Goal: Task Accomplishment & Management: Manage account settings

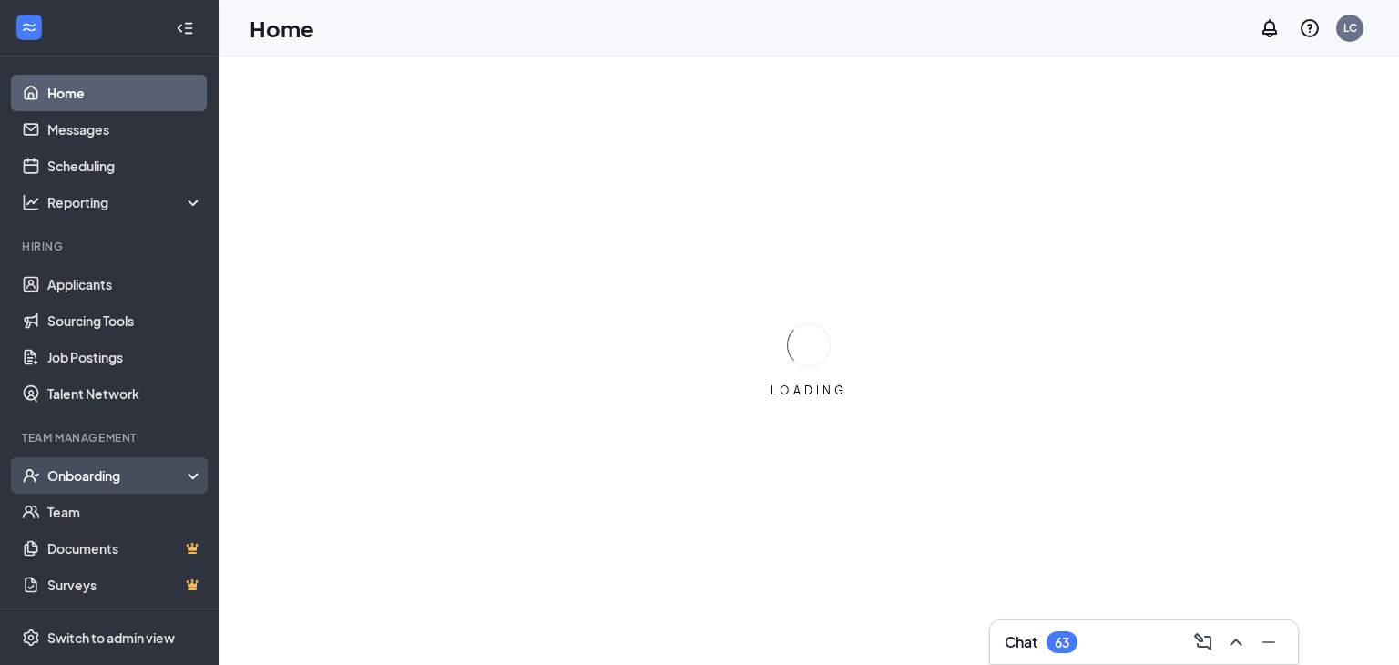
click at [62, 471] on div "Onboarding" at bounding box center [117, 475] width 140 height 18
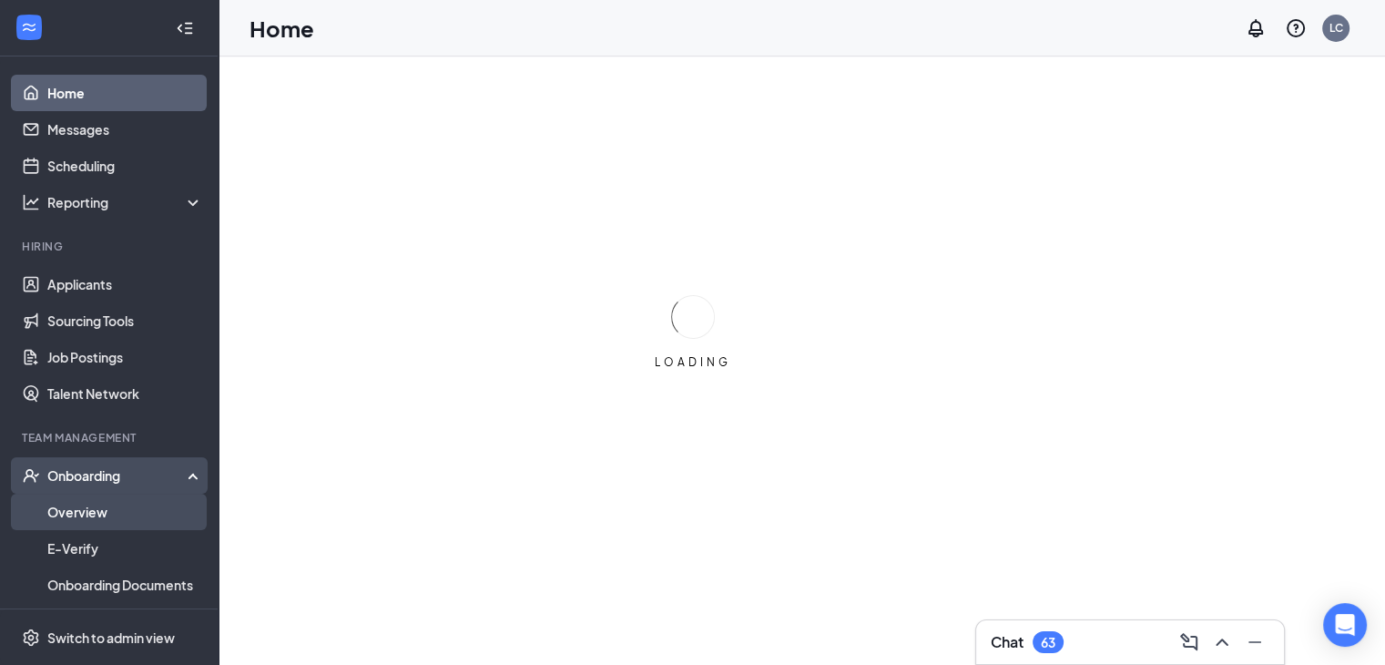
click at [80, 505] on link "Overview" at bounding box center [125, 512] width 156 height 36
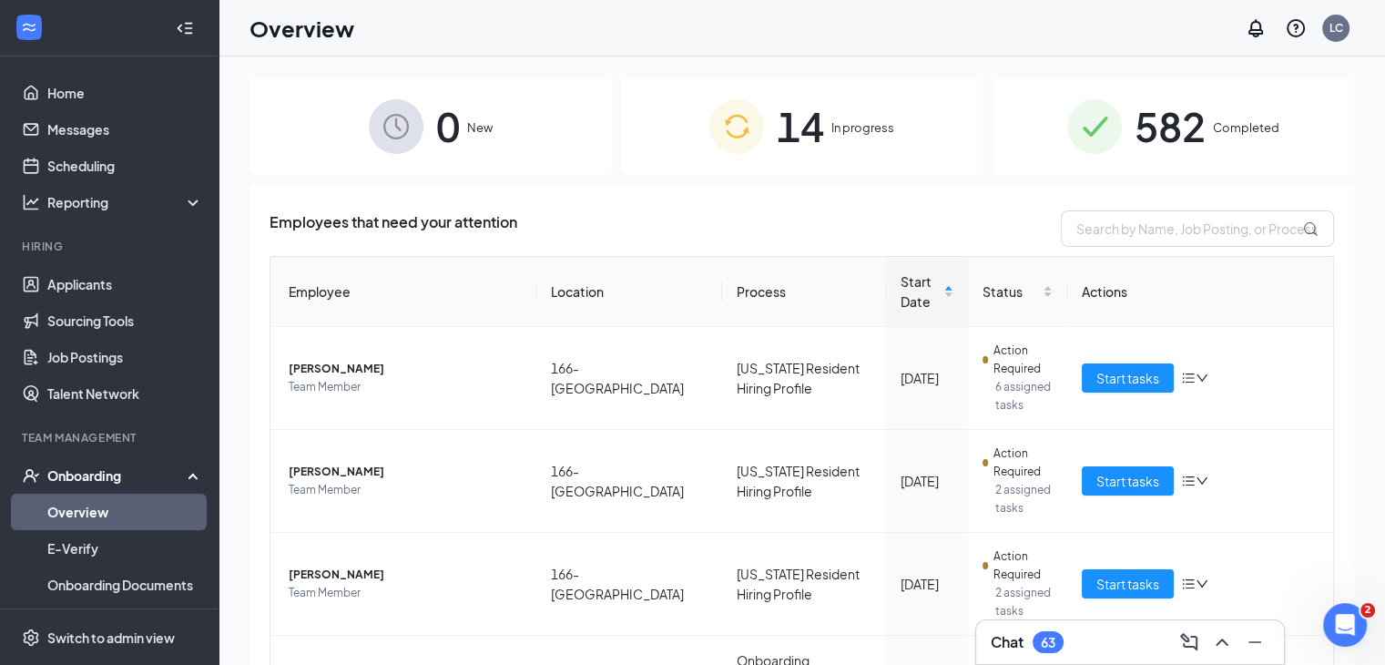
click at [841, 136] on span "In progress" at bounding box center [862, 127] width 63 height 18
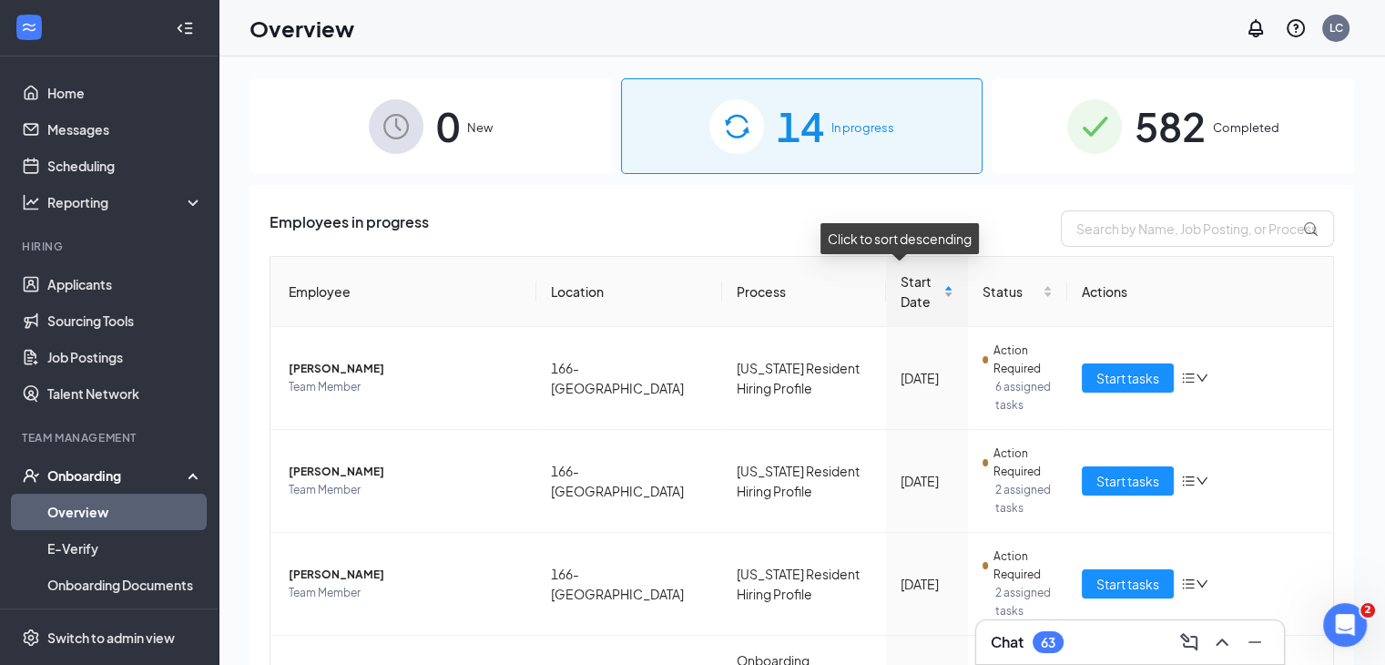
click at [928, 292] on div "Start Date" at bounding box center [927, 291] width 53 height 40
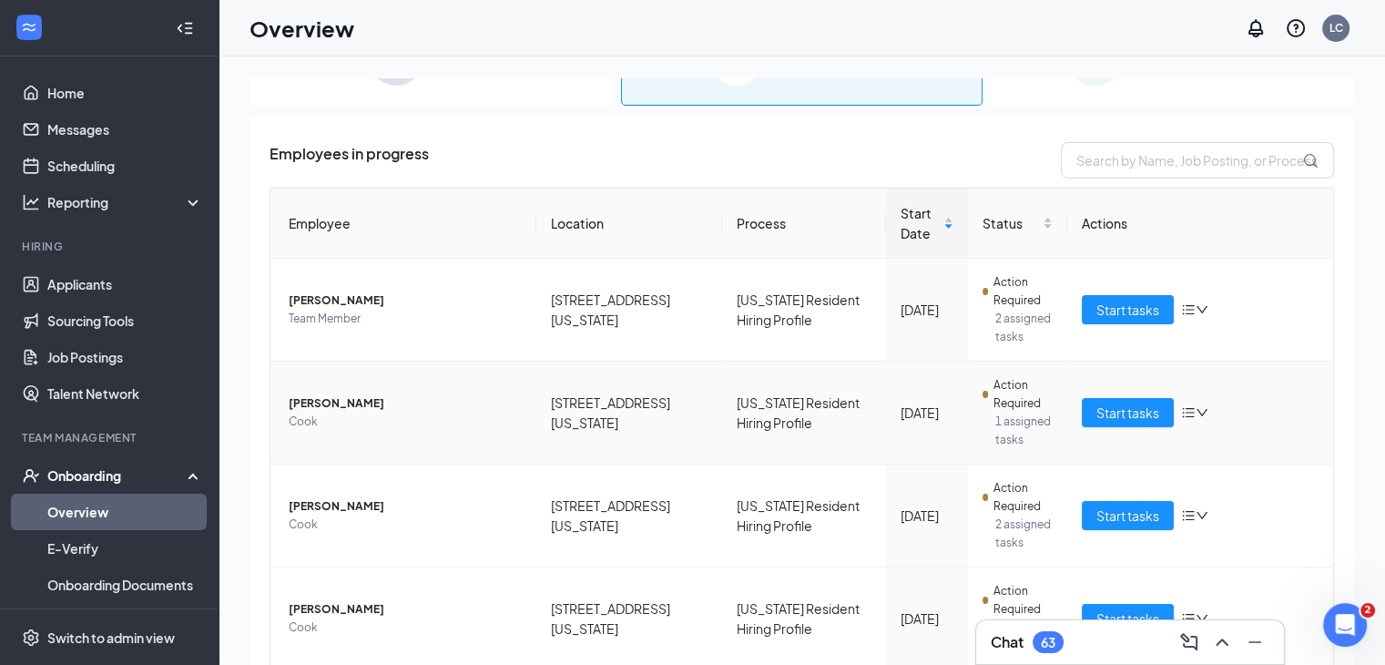
scroll to position [91, 0]
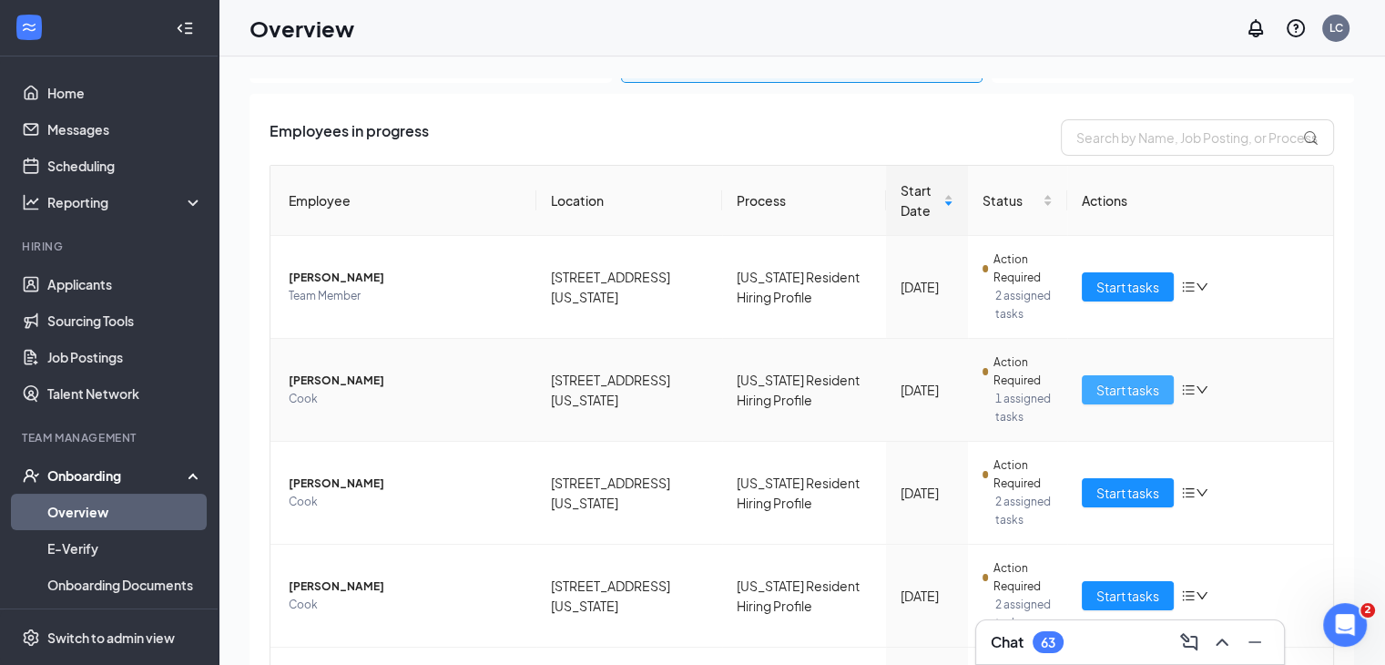
click at [1107, 388] on span "Start tasks" at bounding box center [1127, 390] width 63 height 20
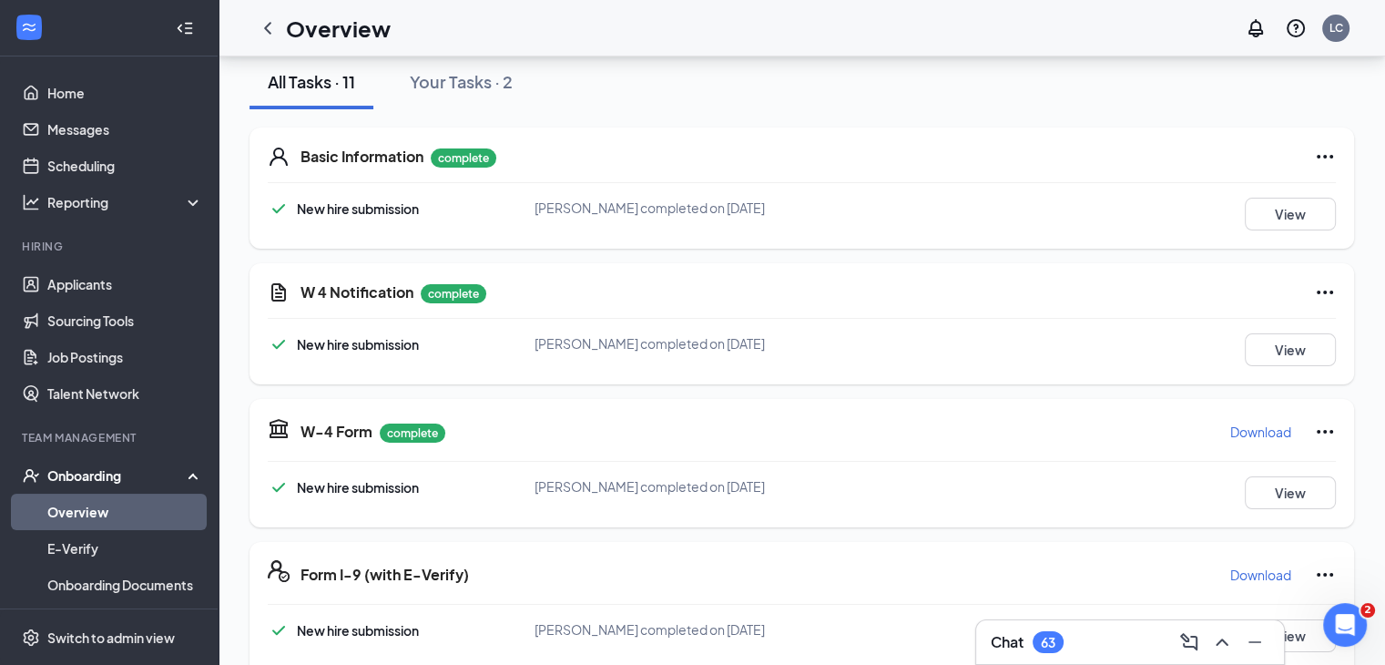
scroll to position [364, 0]
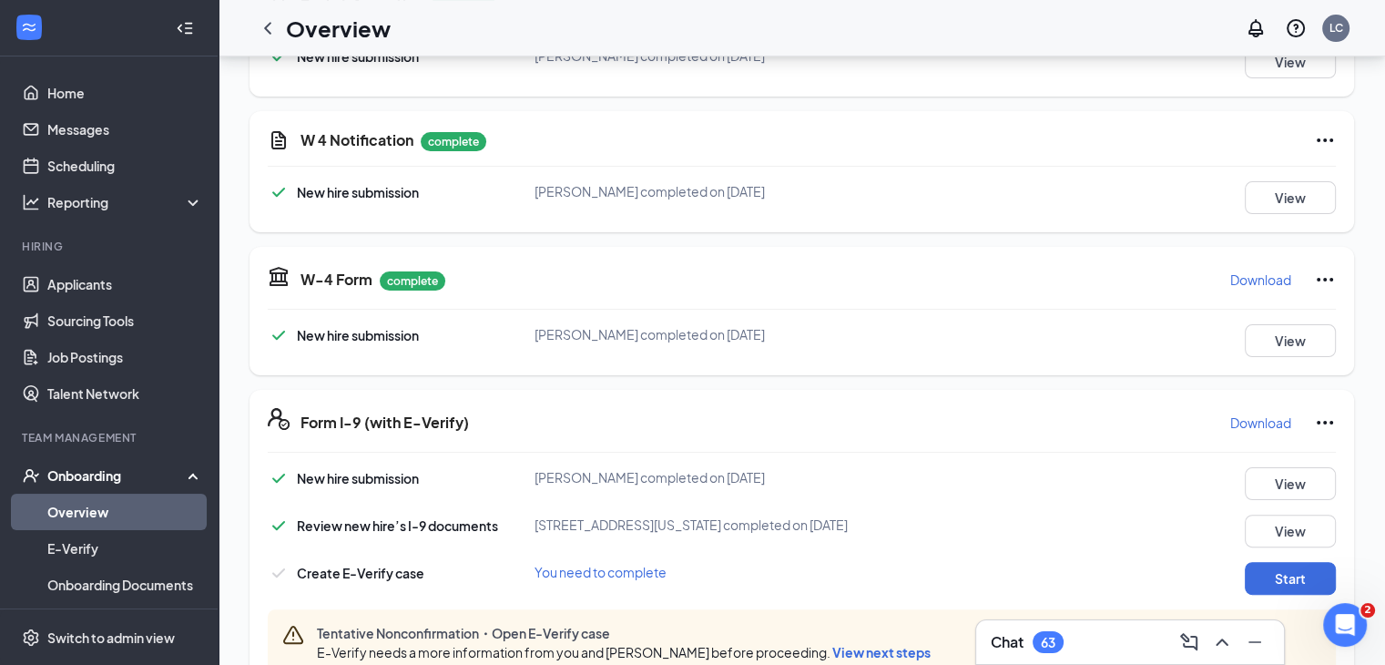
click at [1323, 275] on icon "Ellipses" at bounding box center [1325, 280] width 22 height 22
click at [1282, 317] on span "Restart" at bounding box center [1289, 316] width 44 height 18
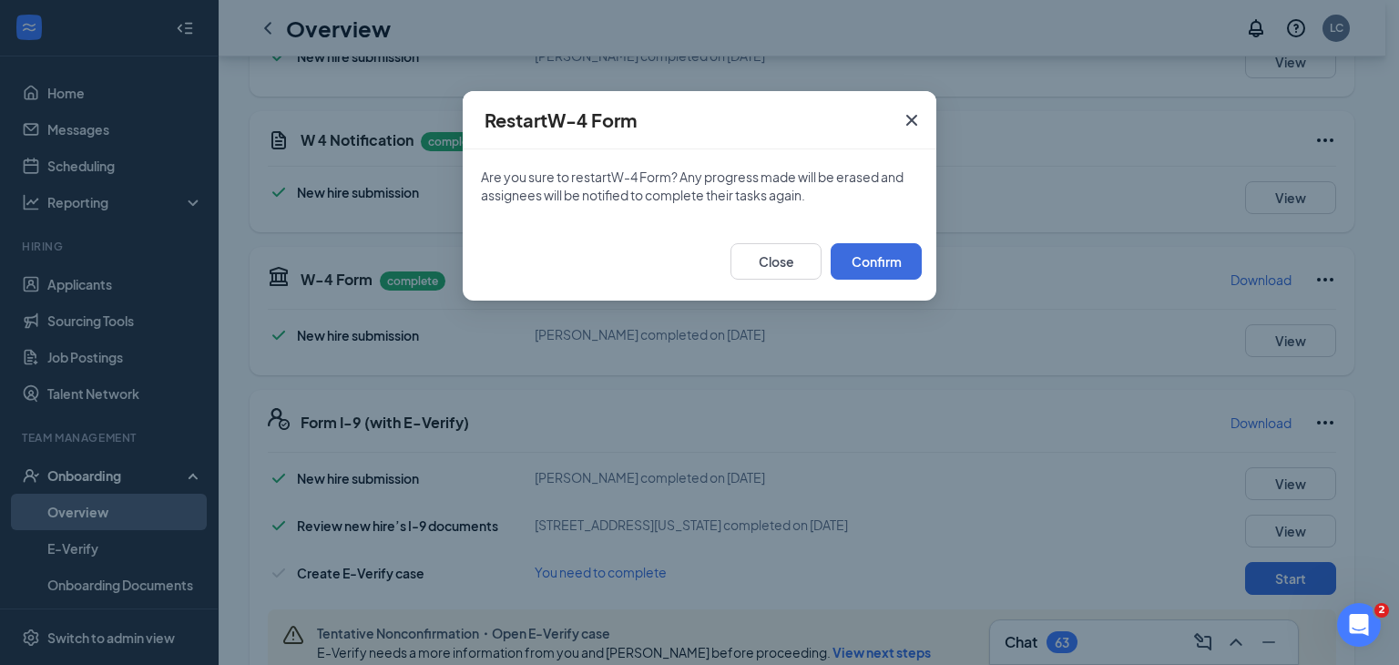
click at [909, 111] on icon "Cross" at bounding box center [912, 120] width 22 height 22
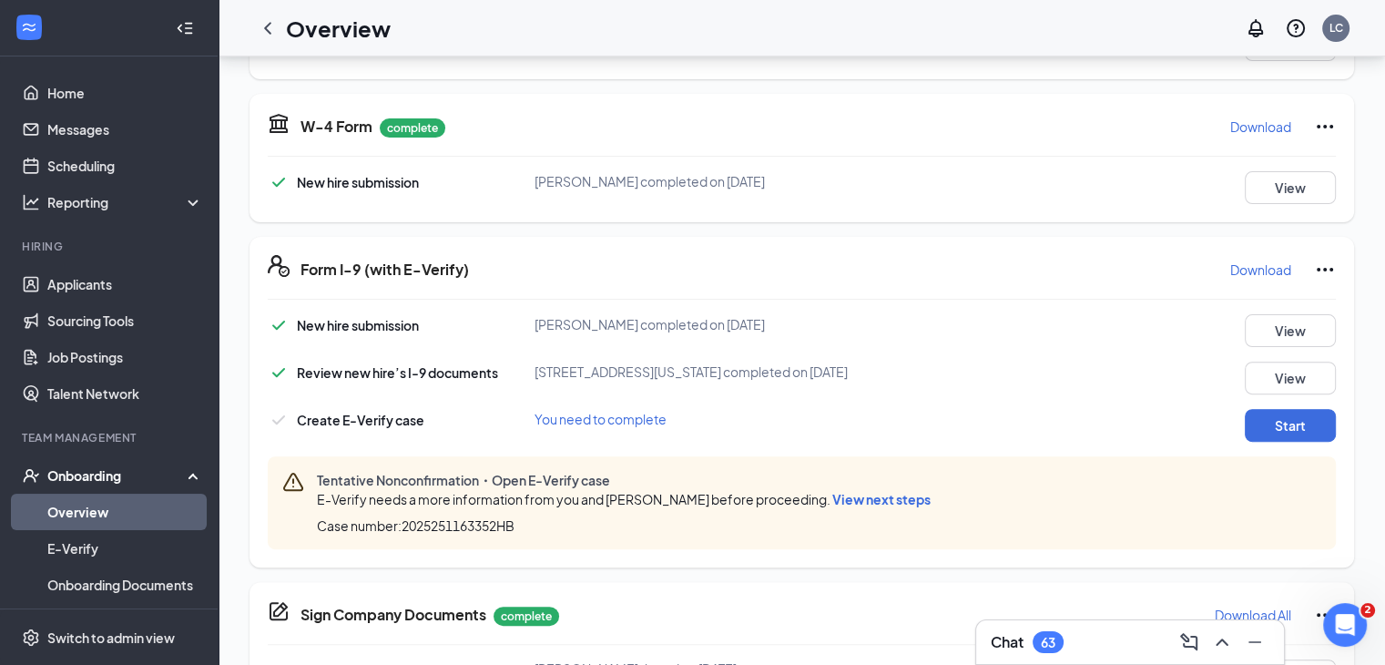
scroll to position [546, 0]
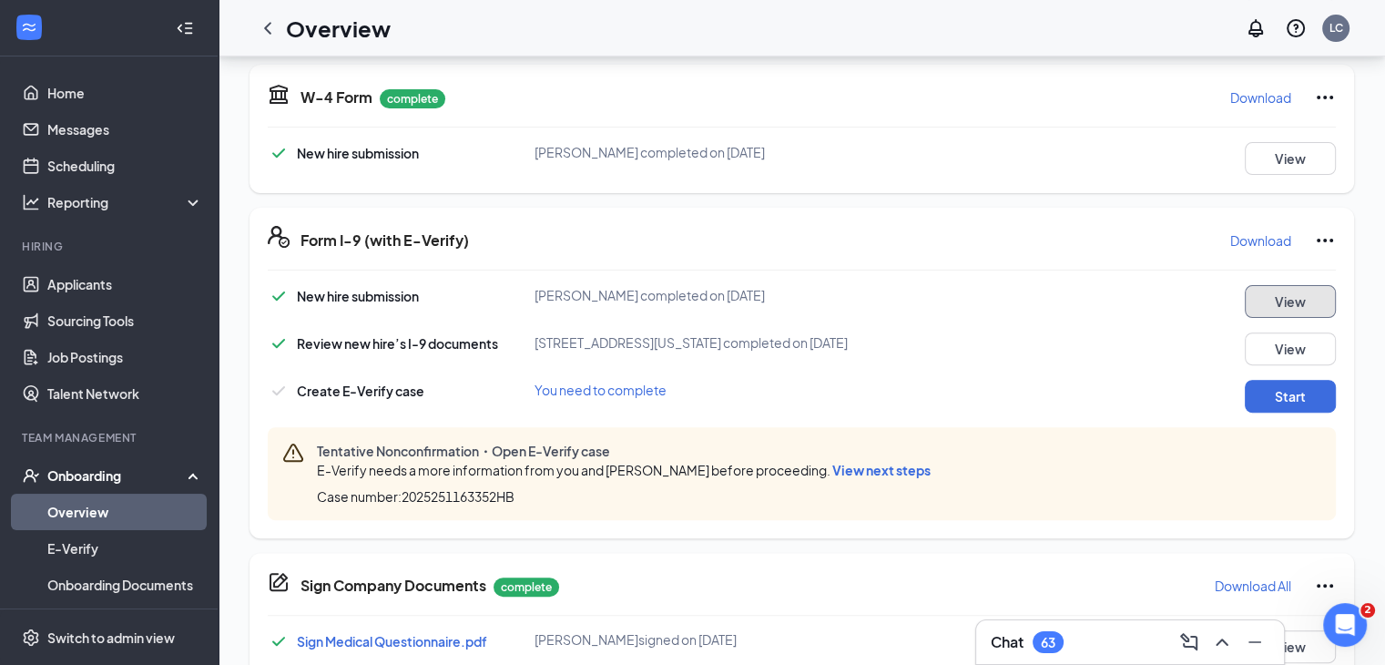
click at [1283, 303] on button "View" at bounding box center [1290, 301] width 91 height 33
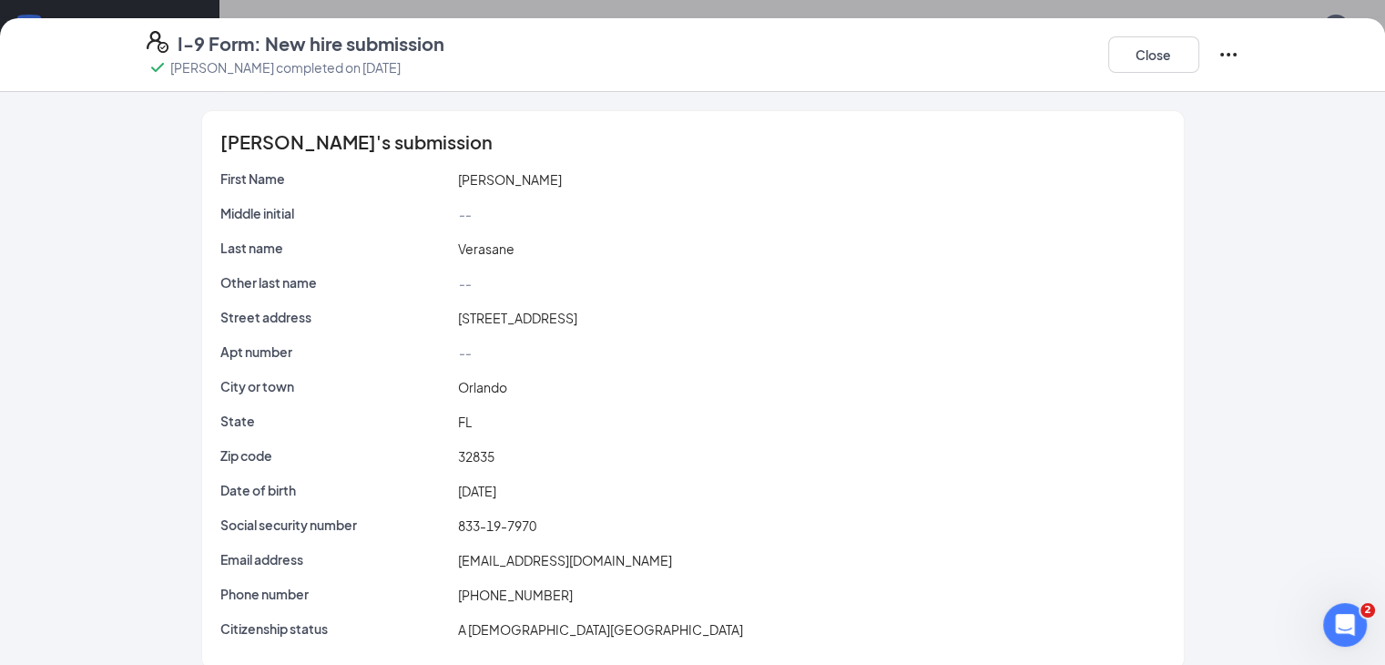
click at [1239, 53] on icon "Ellipses" at bounding box center [1229, 55] width 22 height 22
click at [1101, 96] on span "Restart" at bounding box center [1100, 92] width 44 height 18
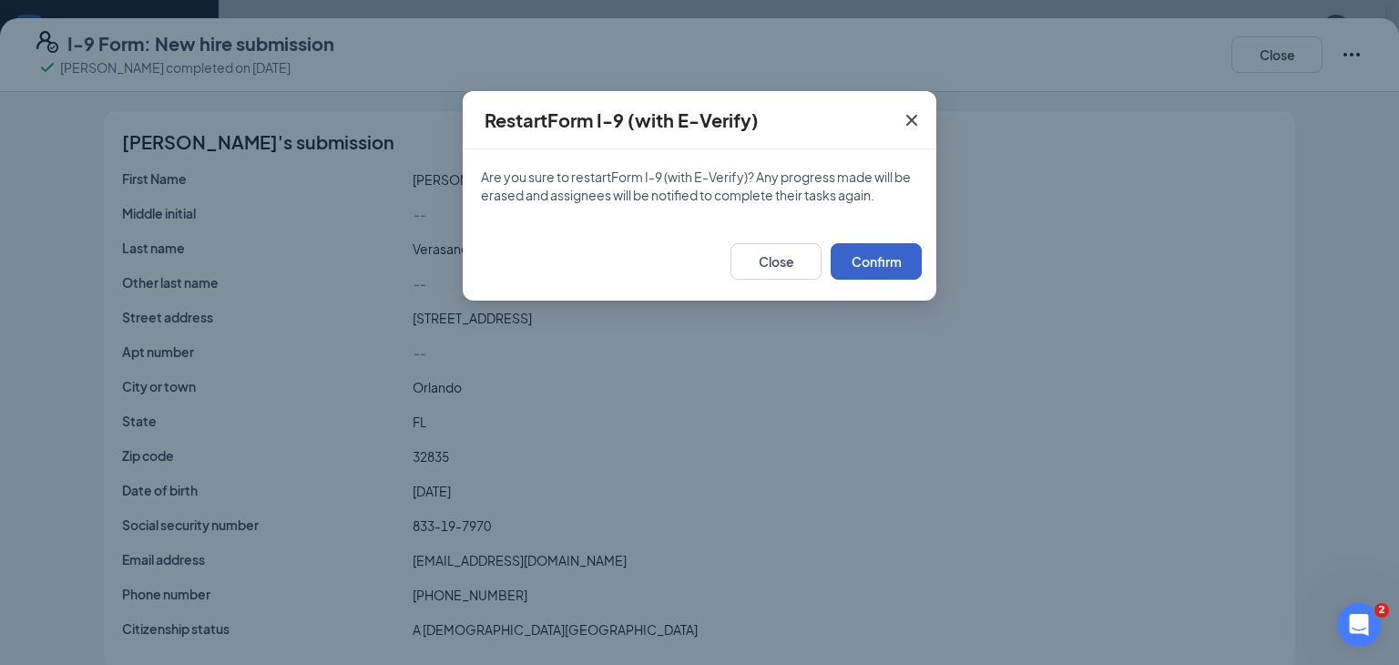
click at [893, 256] on button "Confirm" at bounding box center [876, 261] width 91 height 36
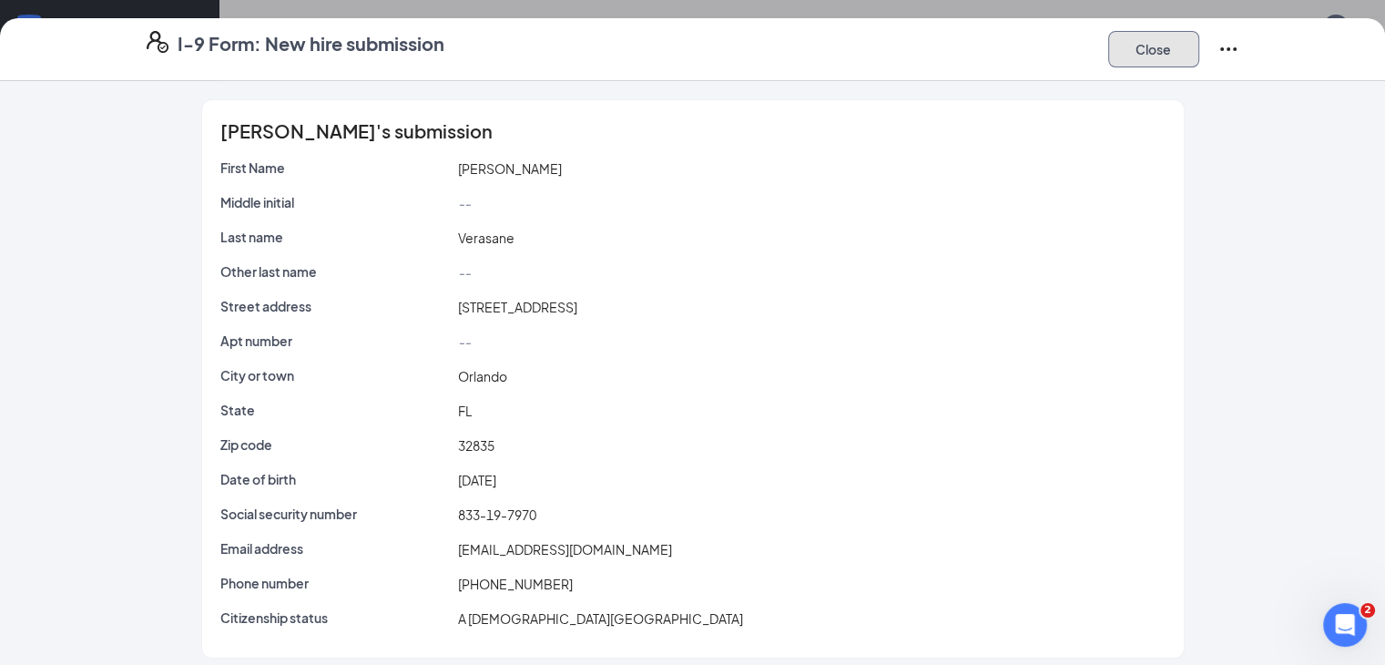
click at [1199, 55] on button "Close" at bounding box center [1153, 49] width 91 height 36
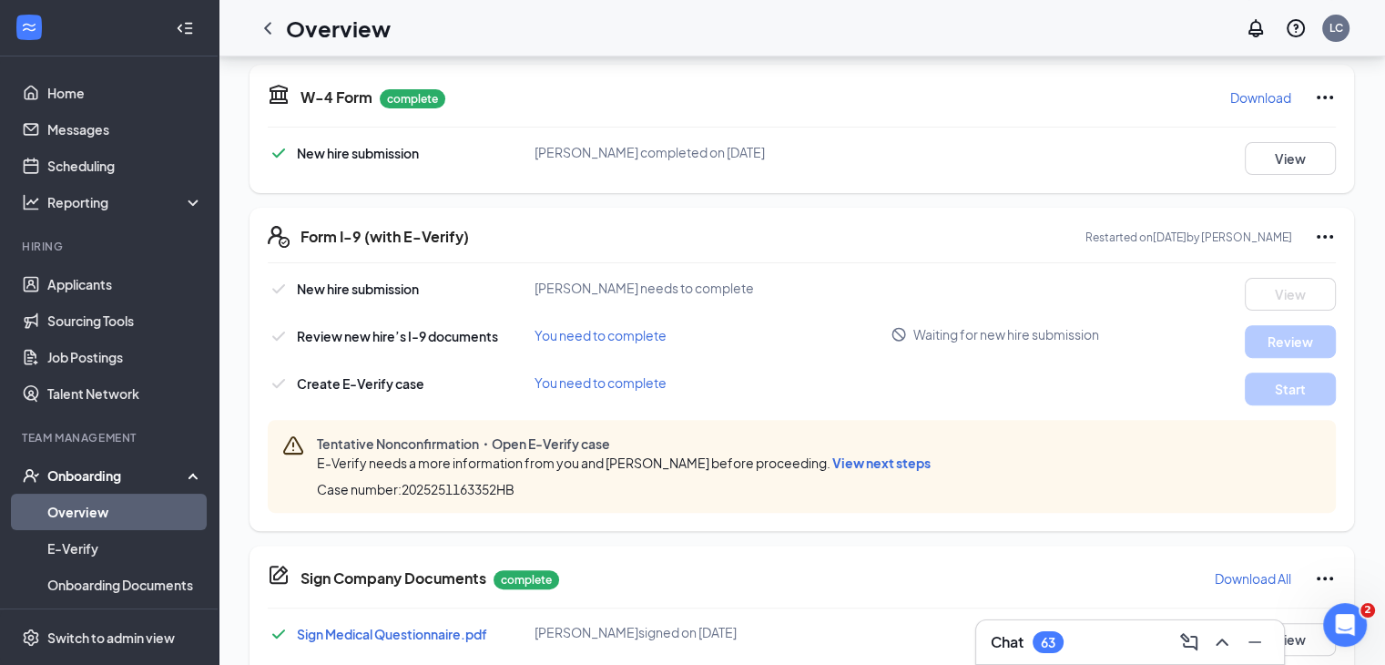
drag, startPoint x: 1124, startPoint y: 381, endPoint x: 1107, endPoint y: 389, distance: 18.3
click at [1123, 382] on div "Create E-Verify case You need to complete Start" at bounding box center [802, 388] width 1068 height 33
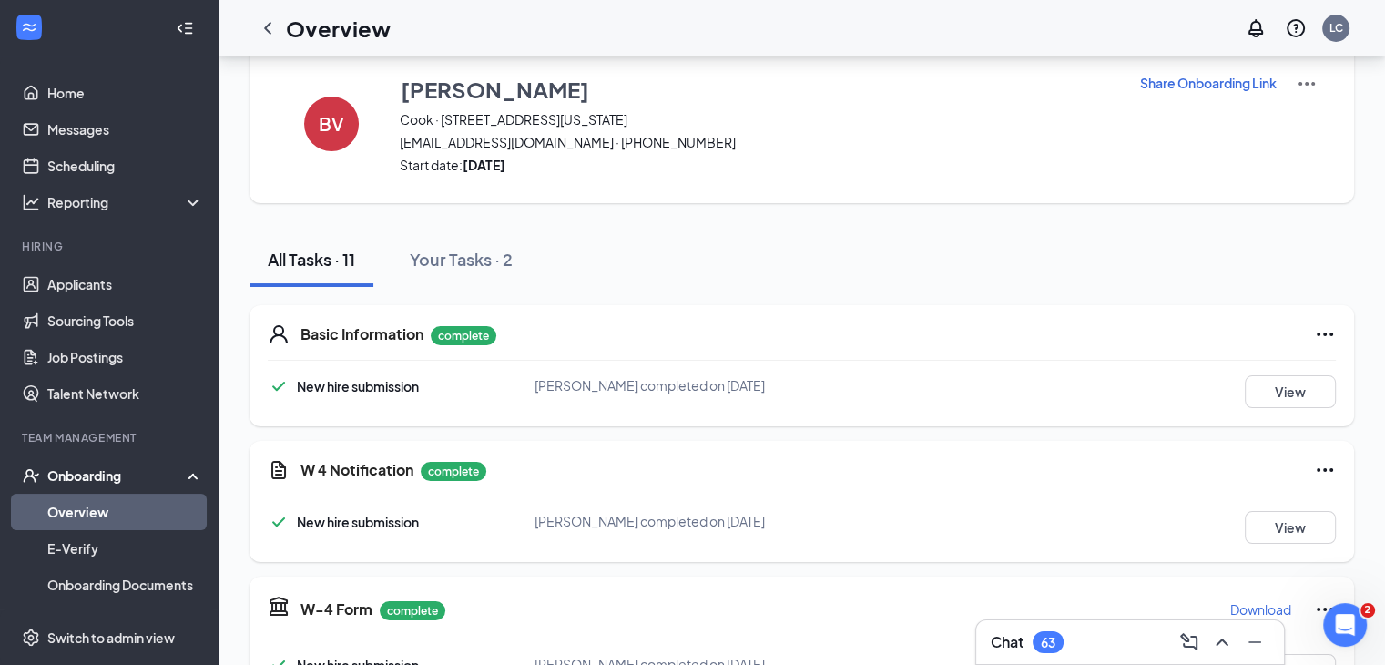
scroll to position [0, 0]
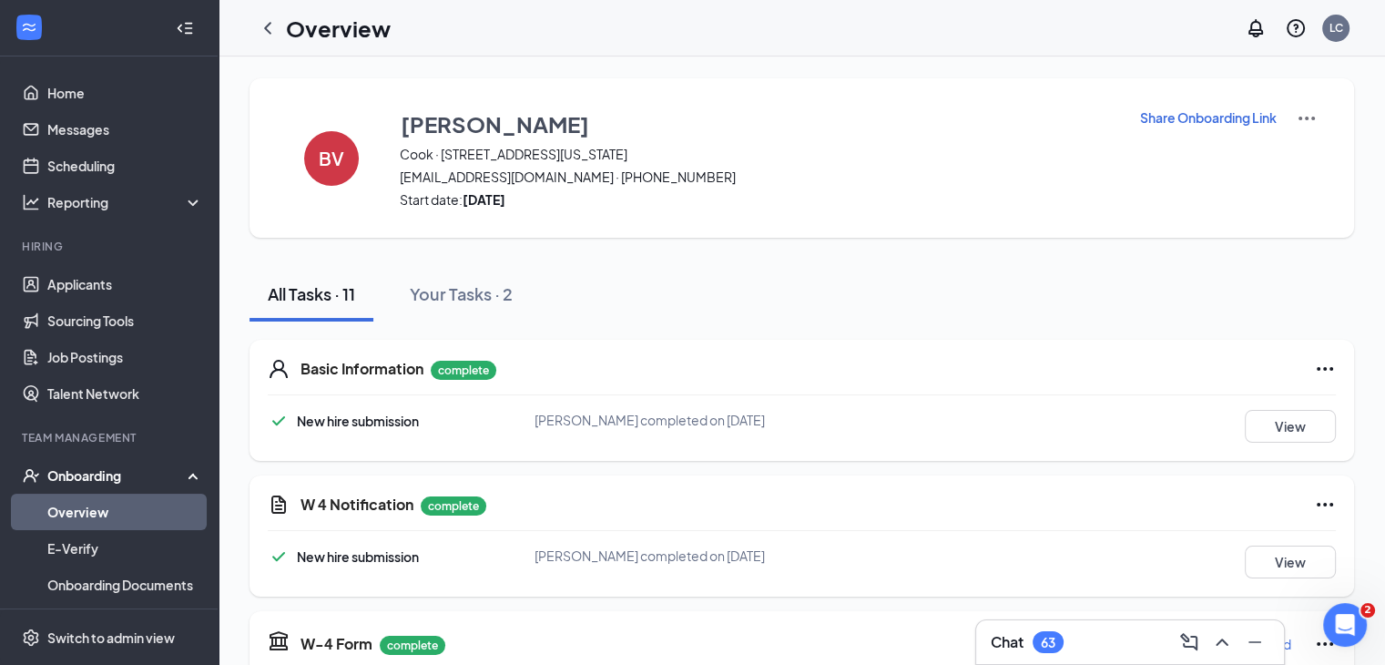
click at [1211, 115] on p "Share Onboarding Link" at bounding box center [1208, 117] width 137 height 18
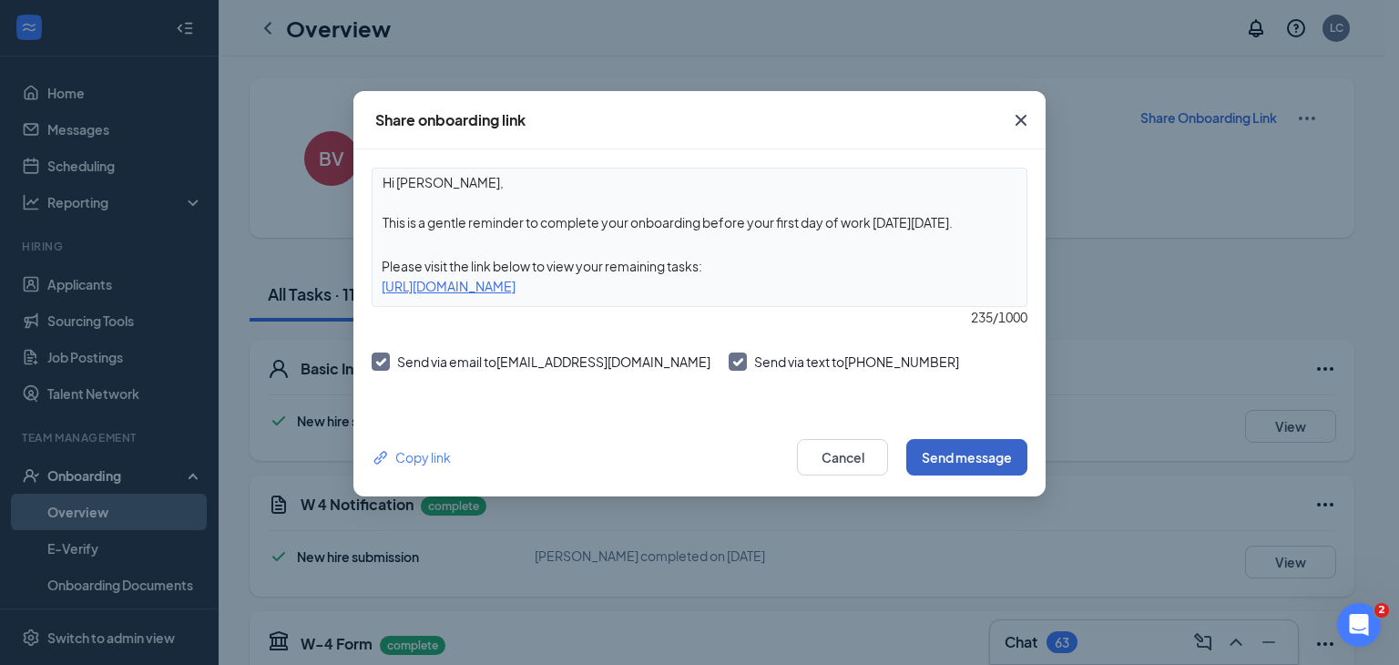
click at [943, 449] on button "Send message" at bounding box center [966, 457] width 121 height 36
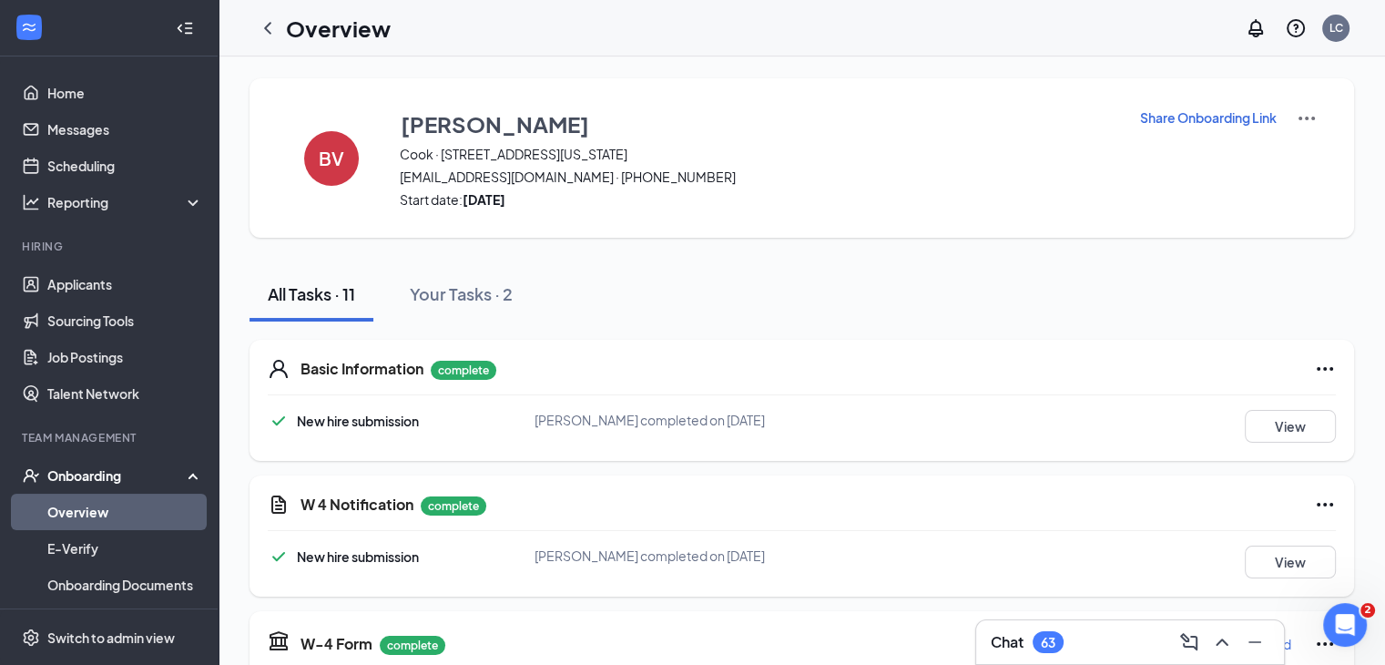
click at [271, 25] on icon "ChevronLeft" at bounding box center [268, 28] width 22 height 22
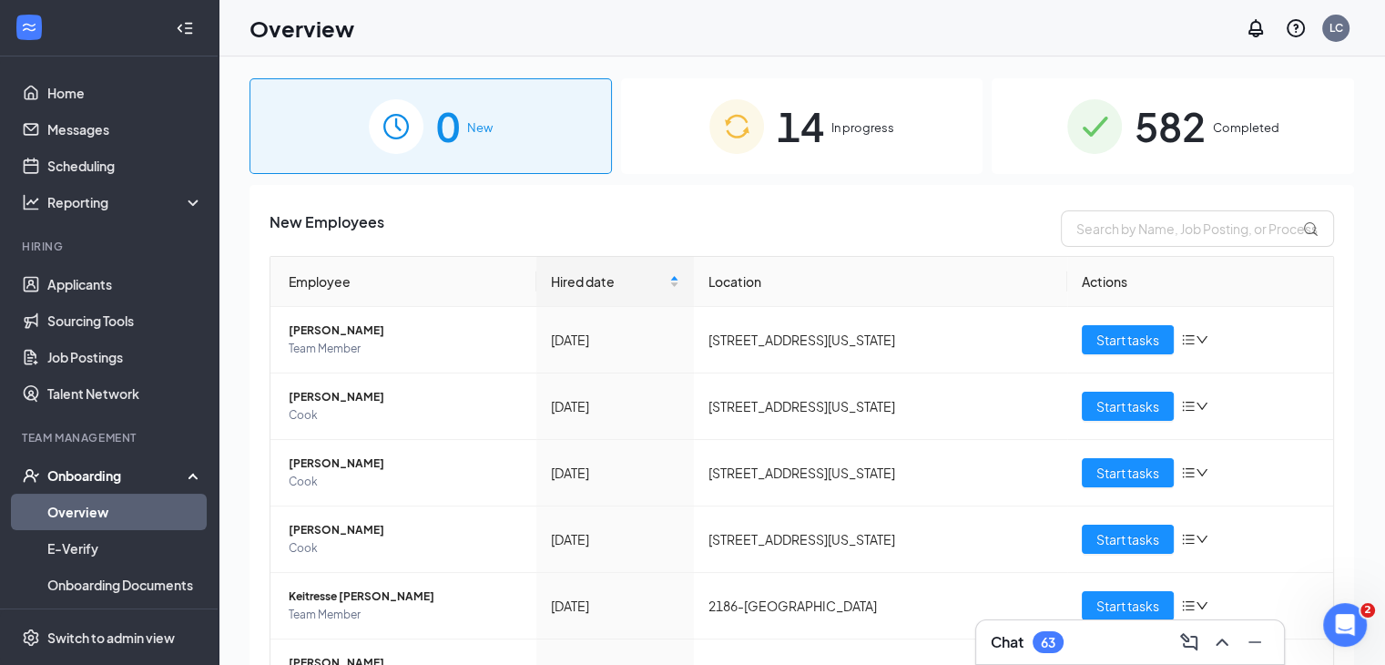
click at [1156, 132] on span "582" at bounding box center [1170, 126] width 71 height 63
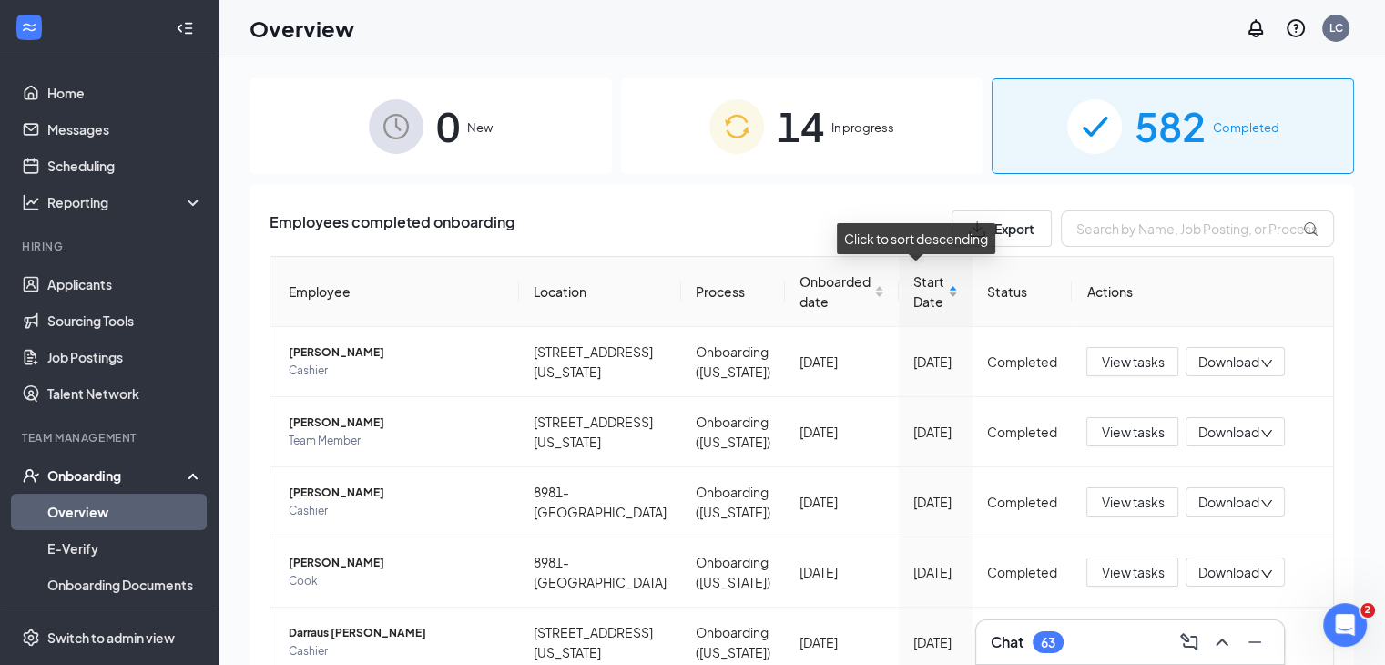
click at [940, 297] on div "Start Date" at bounding box center [935, 291] width 45 height 40
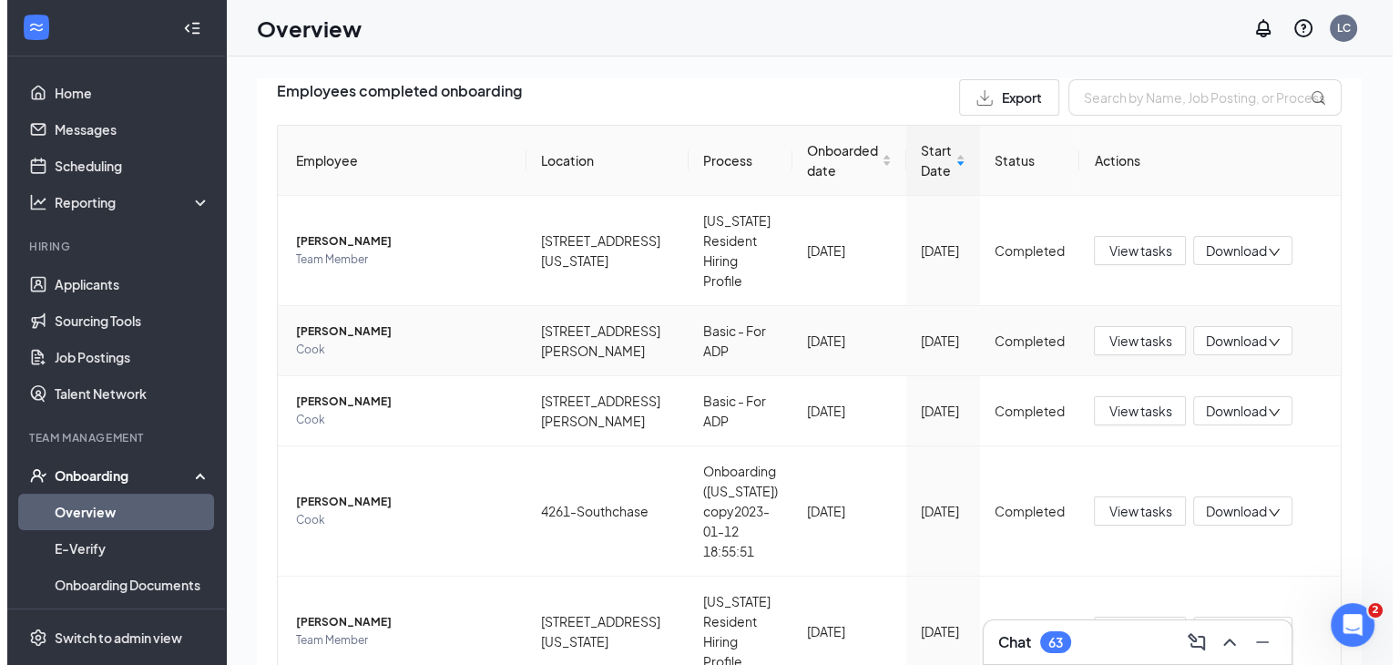
scroll to position [182, 0]
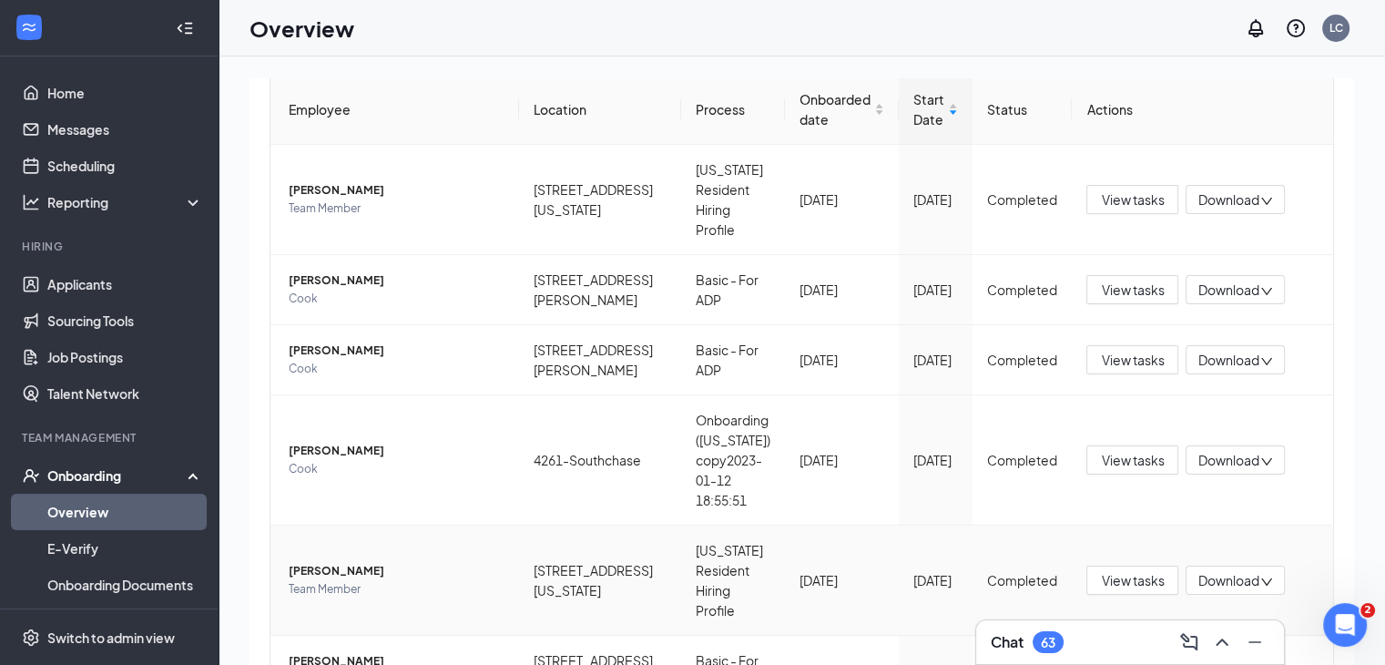
click at [372, 562] on span "[PERSON_NAME]" at bounding box center [397, 571] width 216 height 18
